Goal: Understand process/instructions: Learn how to perform a task or action

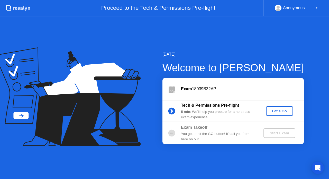
click at [271, 111] on div "Let's Go" at bounding box center [279, 111] width 23 height 4
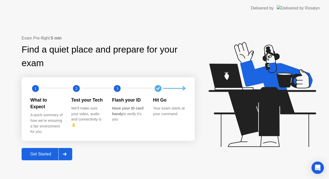
click at [38, 152] on div "Get Started" at bounding box center [40, 154] width 35 height 5
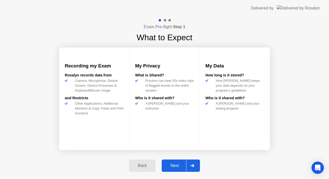
click at [170, 168] on div "Next" at bounding box center [174, 166] width 23 height 5
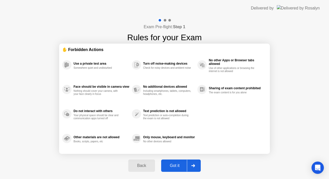
click at [170, 168] on div "Got it" at bounding box center [175, 166] width 24 height 5
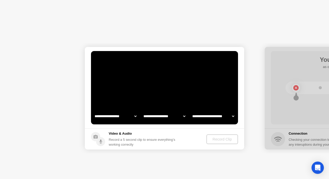
select select "**********"
select select "*******"
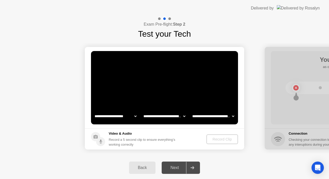
click at [170, 168] on div "Next" at bounding box center [174, 168] width 23 height 5
click at [219, 141] on div "Record Clip" at bounding box center [222, 139] width 27 height 4
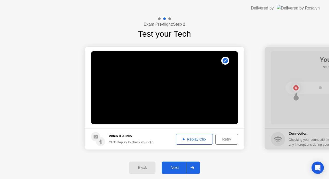
click at [176, 168] on div "Next" at bounding box center [174, 168] width 23 height 5
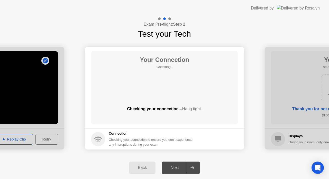
click at [184, 105] on div "Your Connection Checking.. Checking your connection... Hang tight." at bounding box center [164, 87] width 147 height 73
drag, startPoint x: 184, startPoint y: 105, endPoint x: 209, endPoint y: 60, distance: 51.2
click at [209, 60] on div "Your Connection Checking.. Checking your connection... Hang tight." at bounding box center [164, 87] width 147 height 73
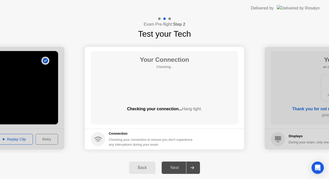
click at [135, 166] on div "Back" at bounding box center [142, 168] width 23 height 5
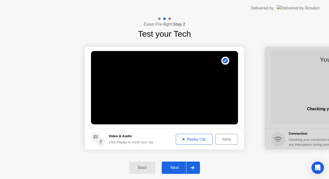
click at [197, 139] on div "Replay Clip" at bounding box center [194, 139] width 33 height 4
click at [222, 137] on div "Retry" at bounding box center [226, 139] width 19 height 4
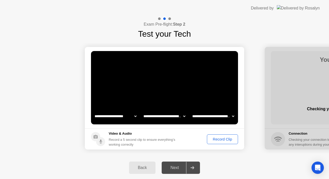
click at [222, 137] on div "Record Clip" at bounding box center [222, 139] width 27 height 4
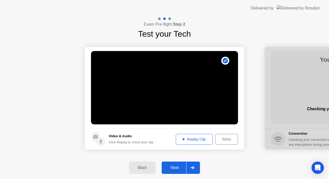
click at [173, 170] on div "Next" at bounding box center [174, 168] width 23 height 5
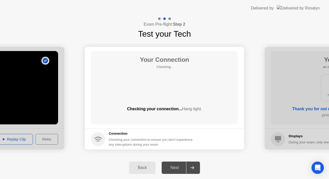
click at [173, 170] on div "Next" at bounding box center [174, 168] width 23 height 5
